Goal: Contribute content

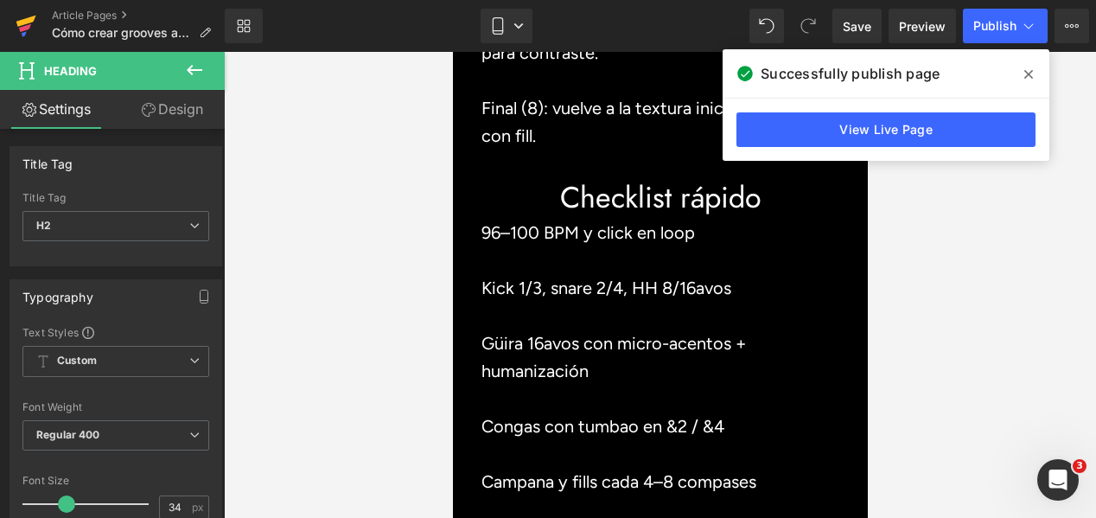
click at [27, 24] on icon at bounding box center [26, 25] width 21 height 43
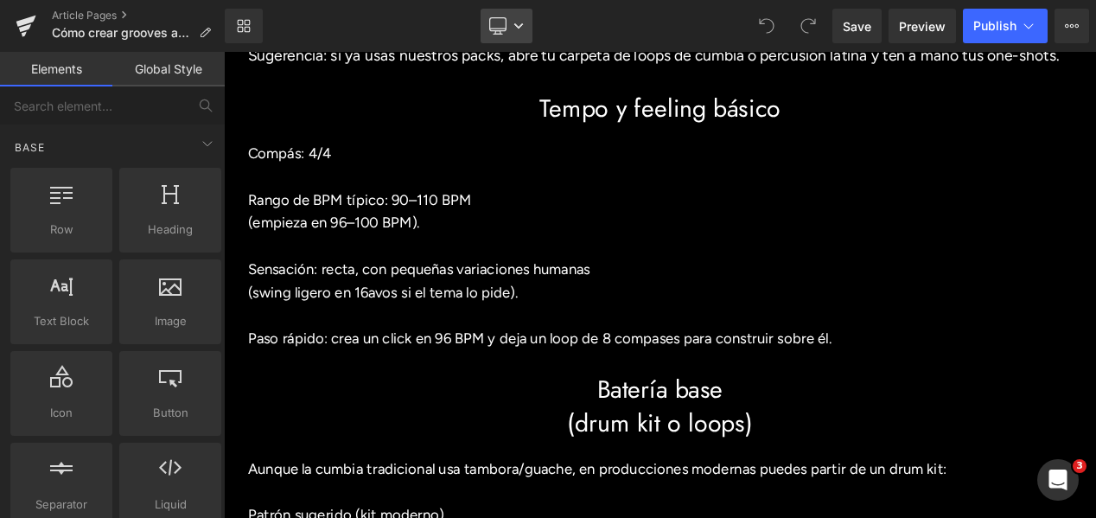
click at [523, 30] on icon at bounding box center [518, 26] width 10 height 10
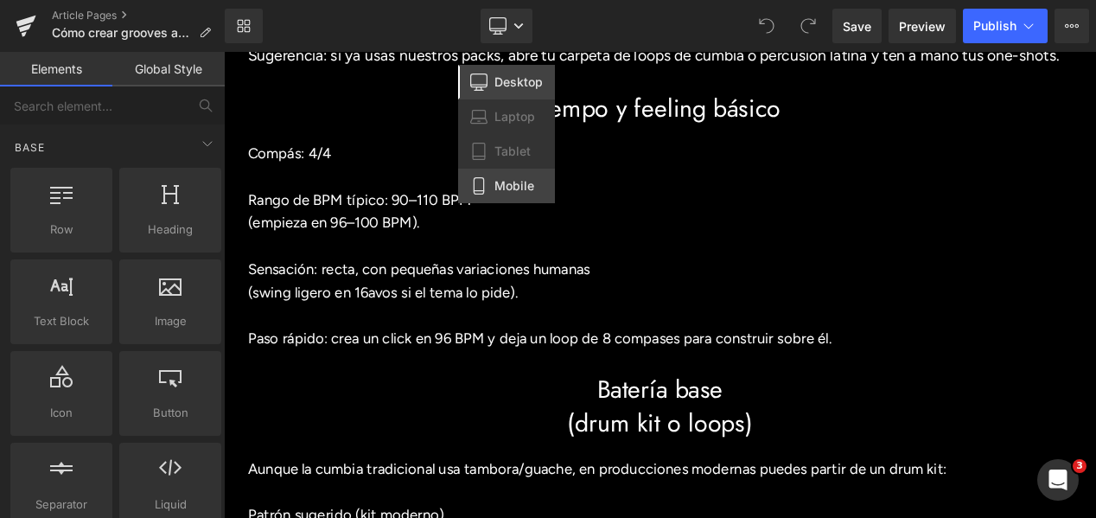
click at [506, 180] on span "Mobile" at bounding box center [514, 186] width 40 height 16
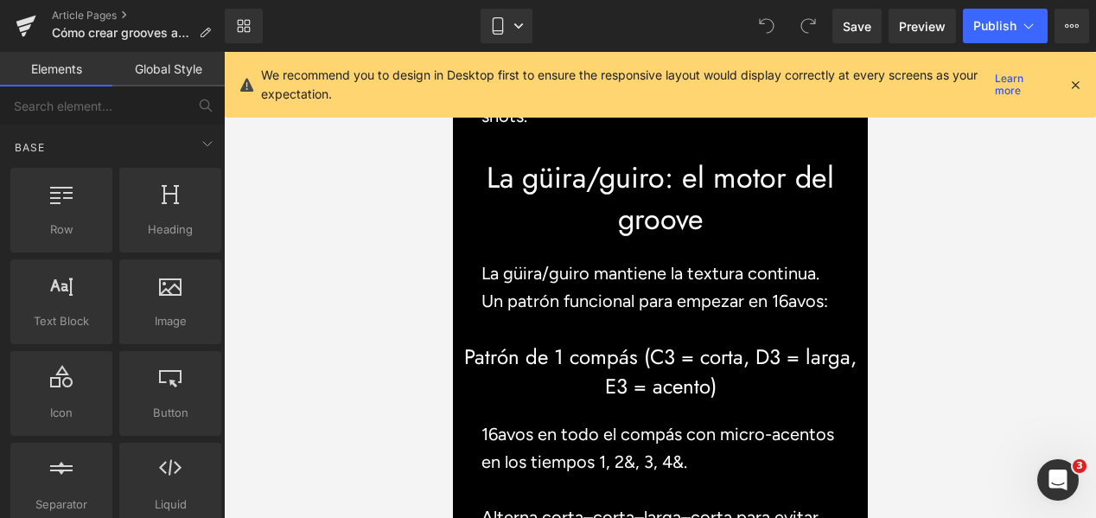
scroll to position [2008, 0]
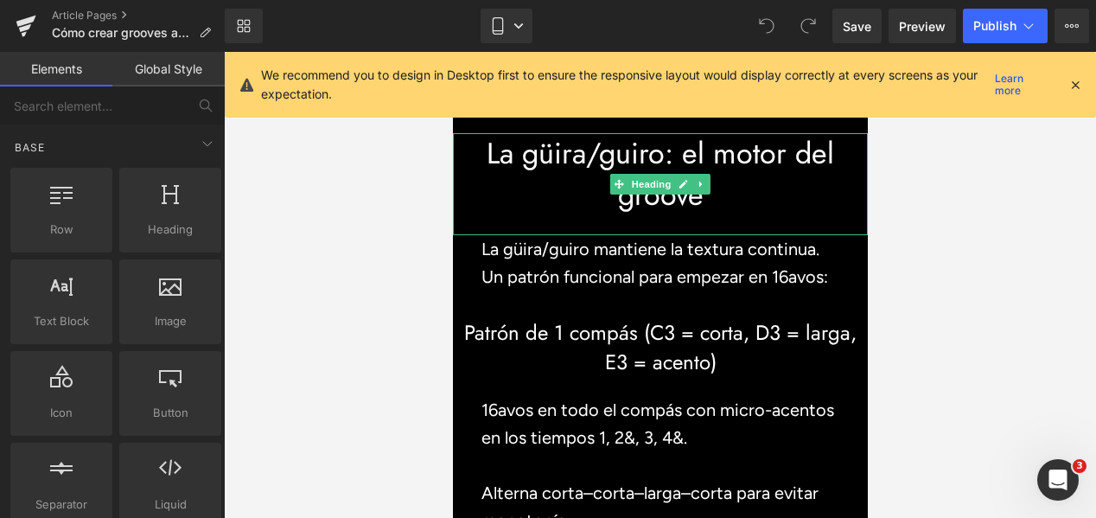
click at [683, 211] on h2 "La güira/guiro: el motor del groove" at bounding box center [659, 174] width 415 height 82
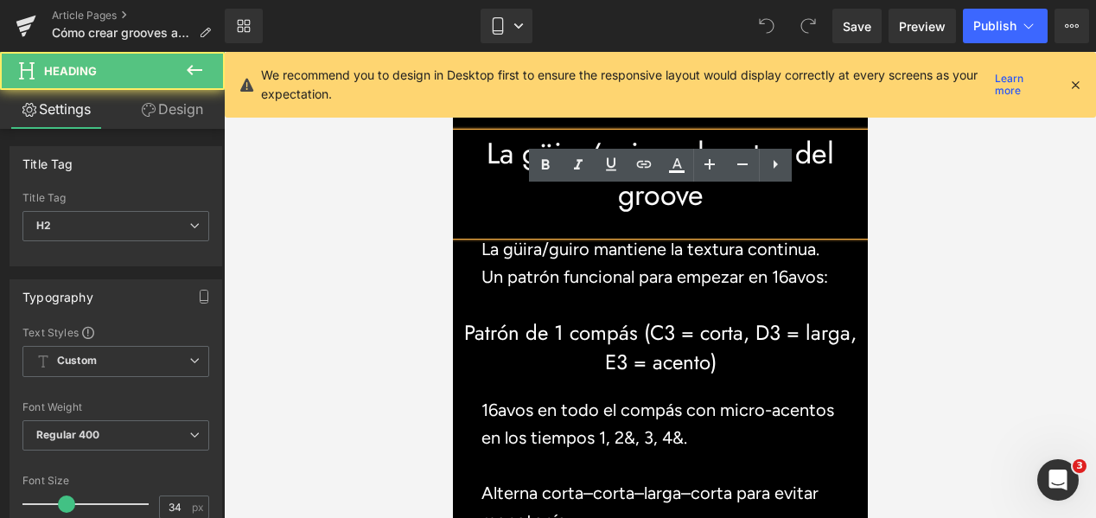
scroll to position [2007, 0]
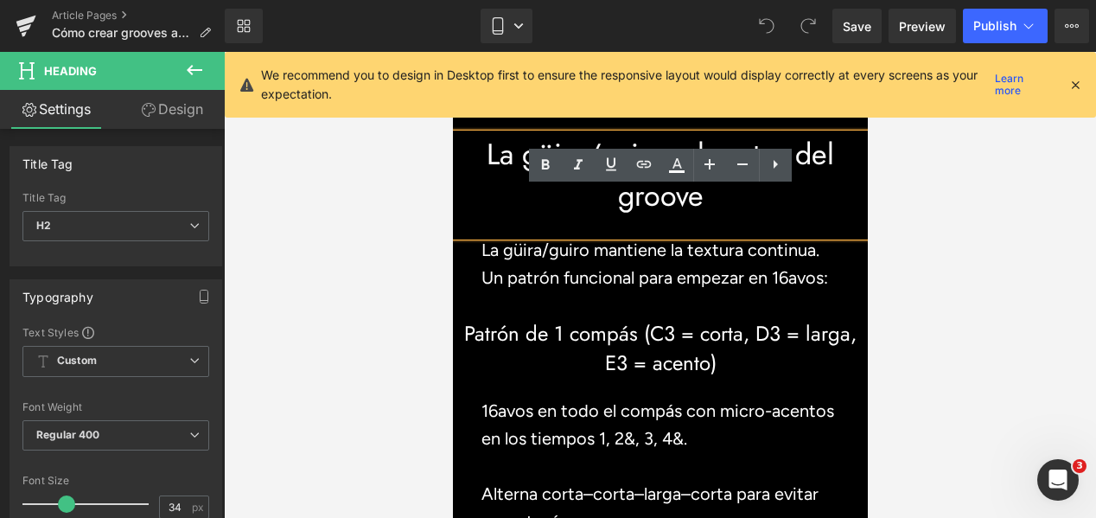
click at [689, 211] on h2 "La güira/guiro: el motor del groove" at bounding box center [659, 175] width 415 height 82
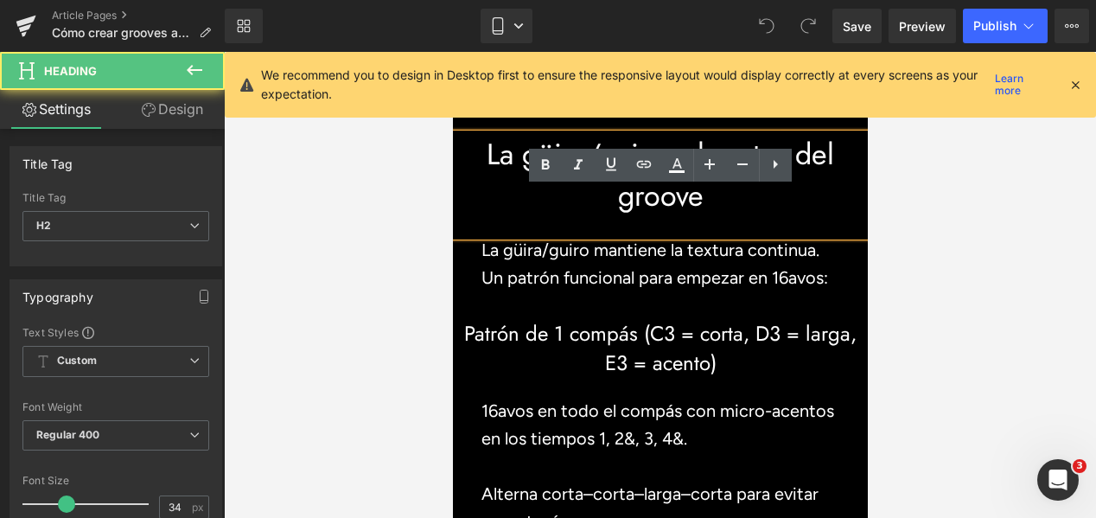
click at [698, 213] on h2 "La güira/guiro: el motor del groove" at bounding box center [659, 175] width 415 height 82
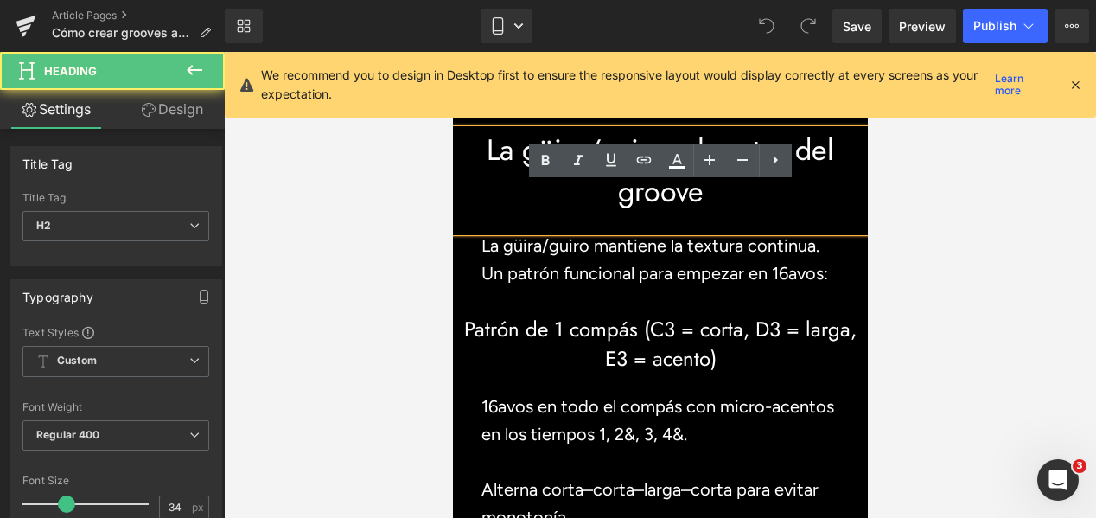
scroll to position [2013, 0]
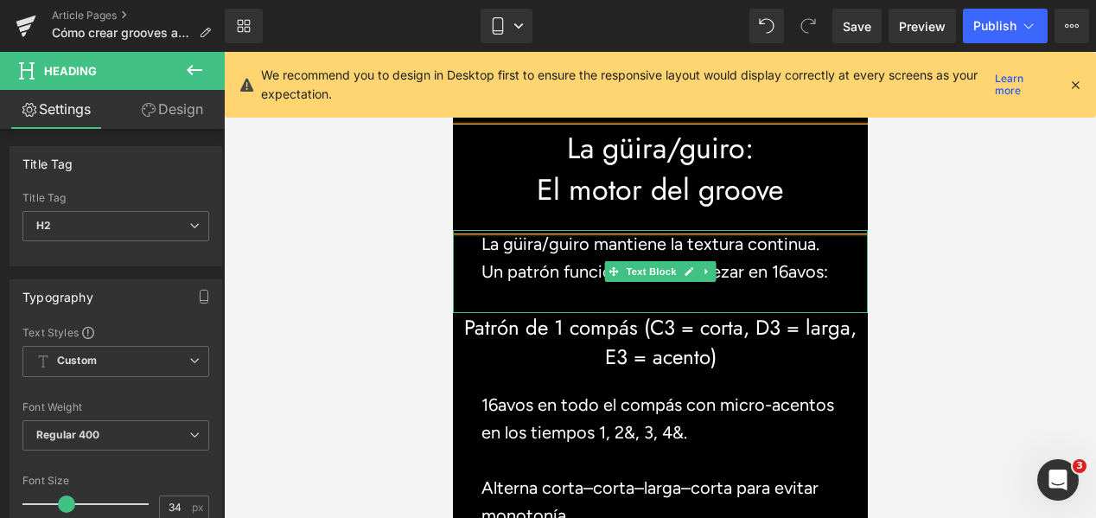
click at [555, 313] on p at bounding box center [660, 299] width 358 height 28
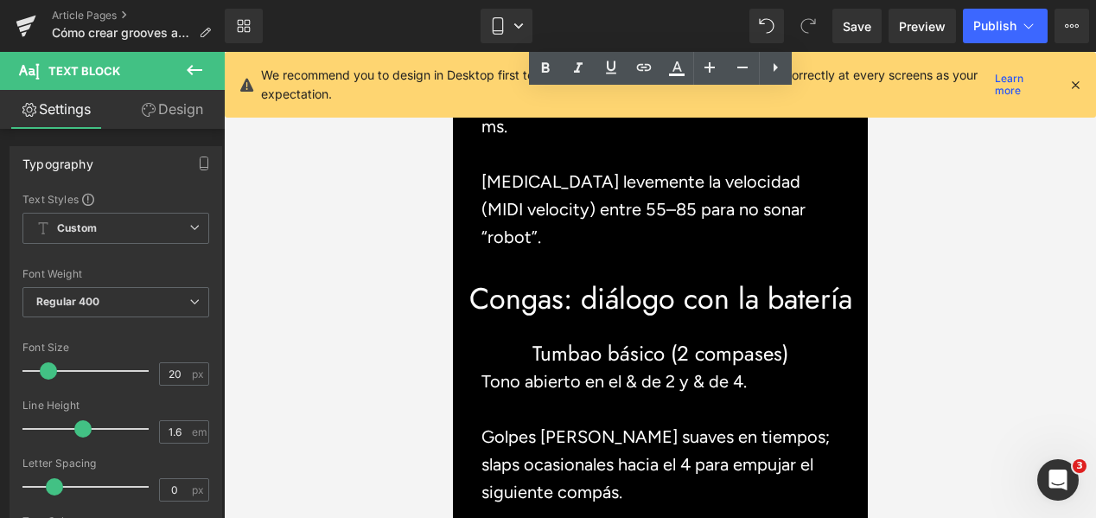
scroll to position [2631, 0]
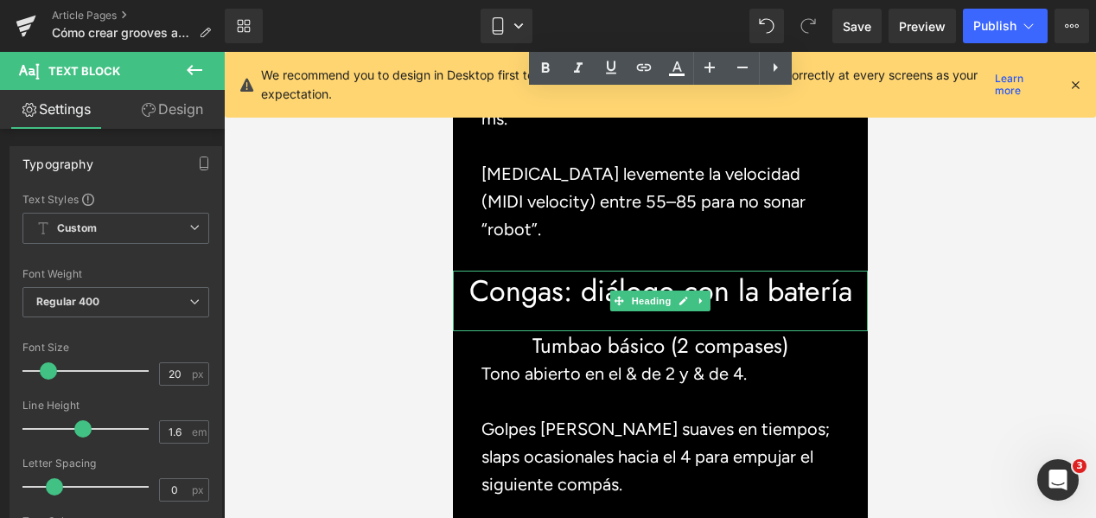
click at [596, 312] on h2 "Congas: diálogo con la batería" at bounding box center [659, 291] width 415 height 41
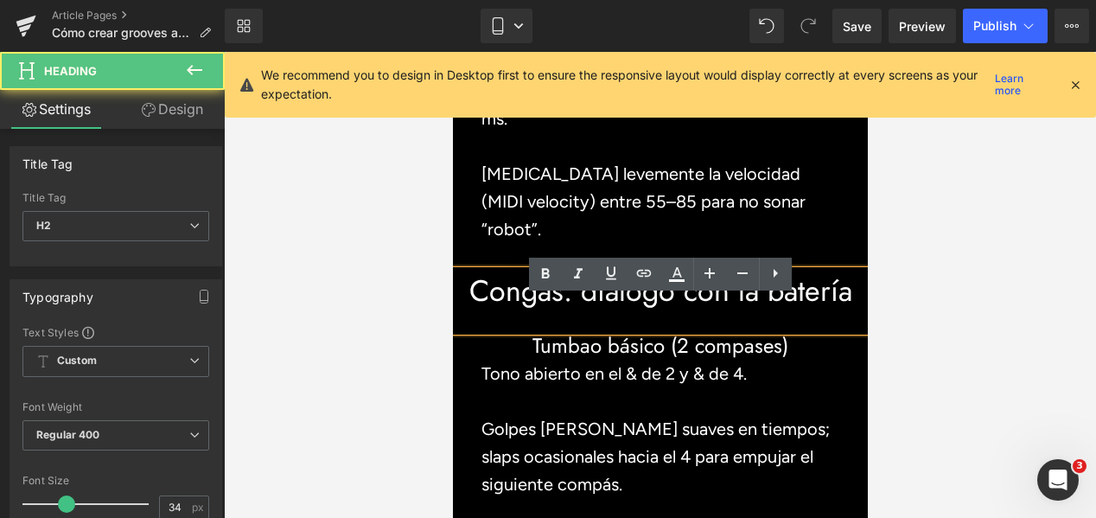
click at [599, 312] on h2 "Congas: diálogo con la batería" at bounding box center [659, 291] width 415 height 41
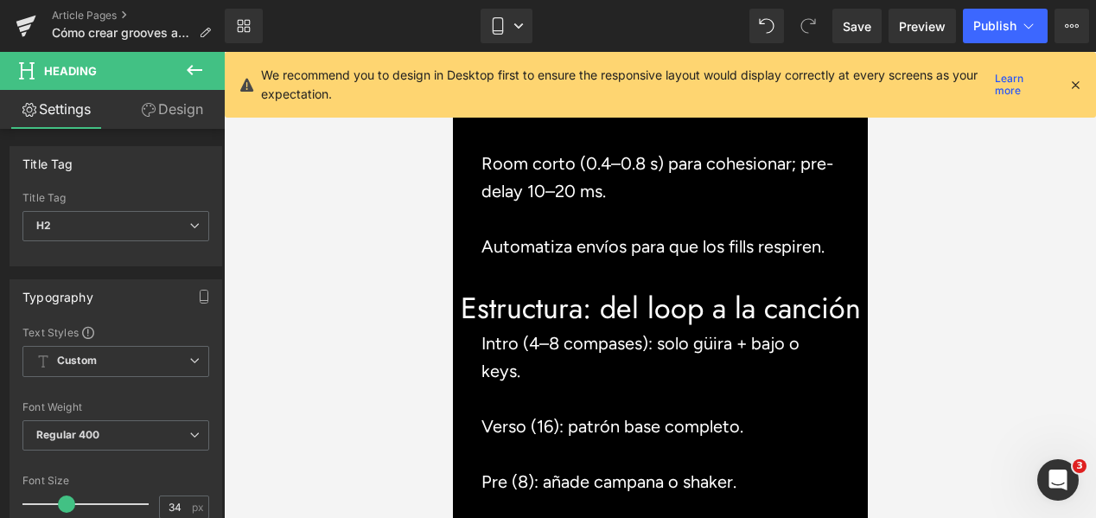
scroll to position [4931, 0]
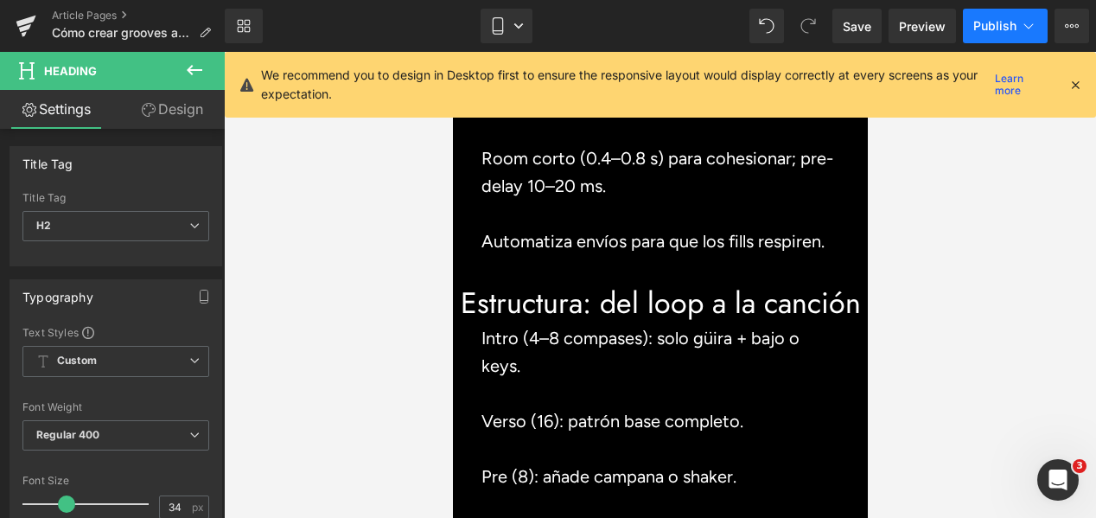
click at [1002, 27] on span "Publish" at bounding box center [994, 26] width 43 height 14
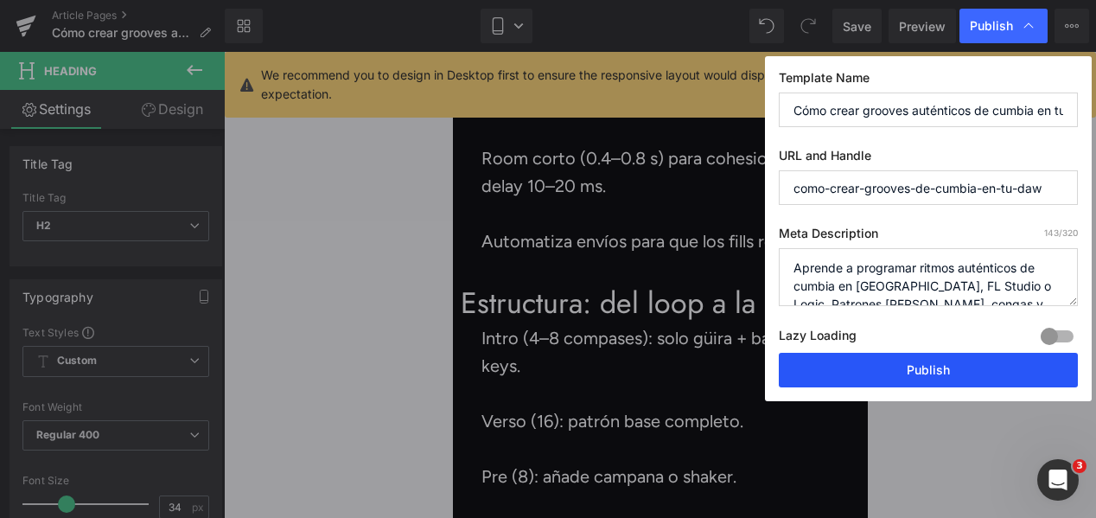
click at [940, 380] on button "Publish" at bounding box center [928, 370] width 299 height 35
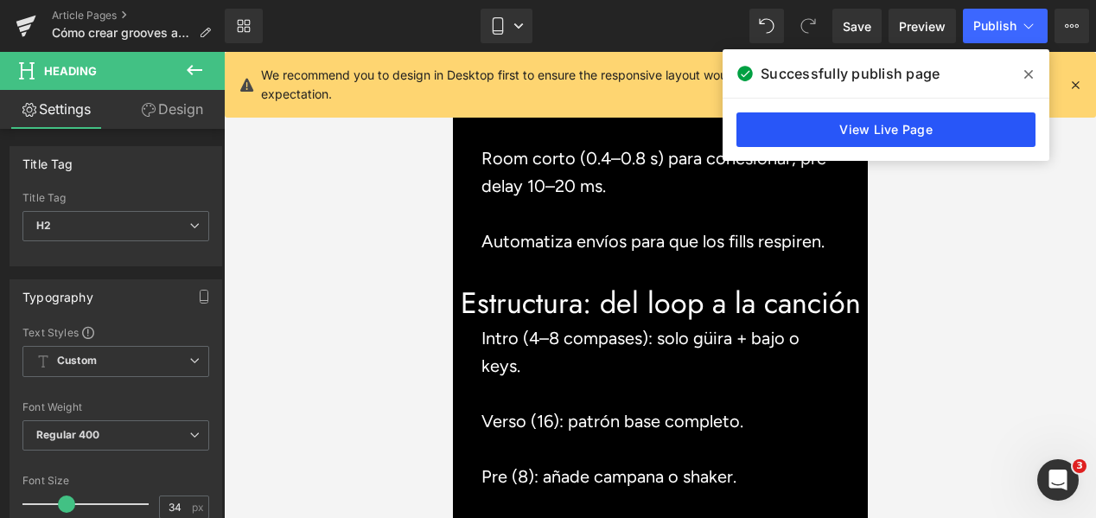
click at [879, 138] on link "View Live Page" at bounding box center [885, 129] width 299 height 35
